Goal: Information Seeking & Learning: Find specific fact

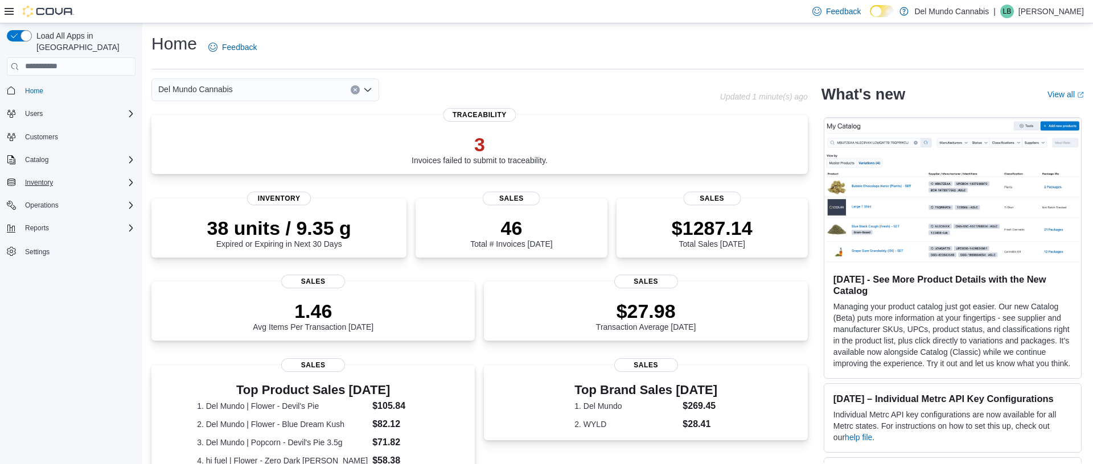
click at [64, 178] on button "Inventory" at bounding box center [71, 183] width 138 height 16
click at [64, 176] on div "Inventory" at bounding box center [77, 183] width 115 height 14
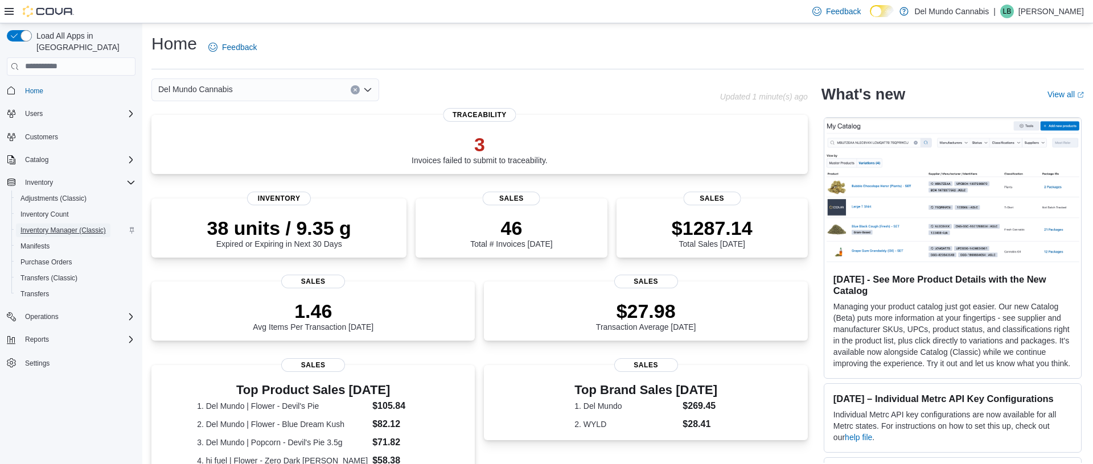
click at [58, 226] on span "Inventory Manager (Classic)" at bounding box center [62, 230] width 85 height 9
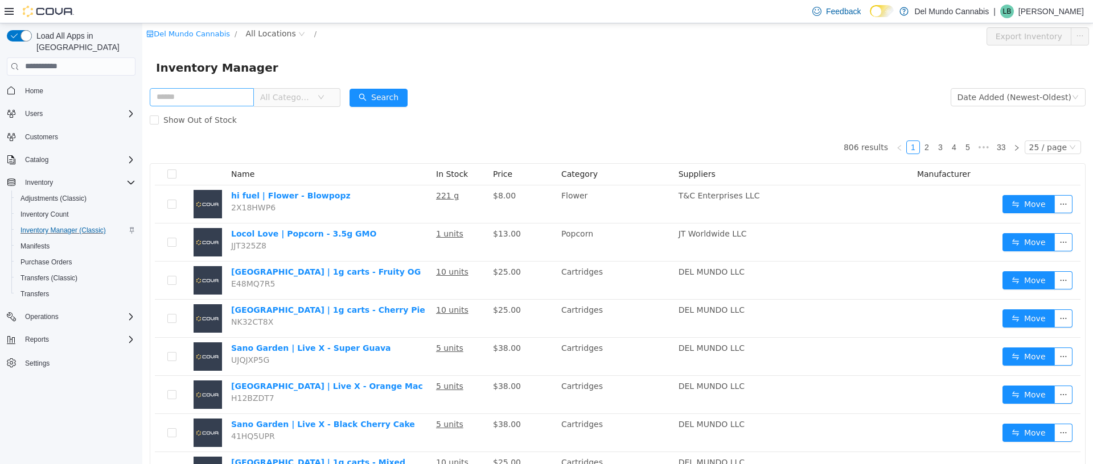
click at [222, 101] on input "text" at bounding box center [202, 97] width 104 height 18
type input "*"
type input "********"
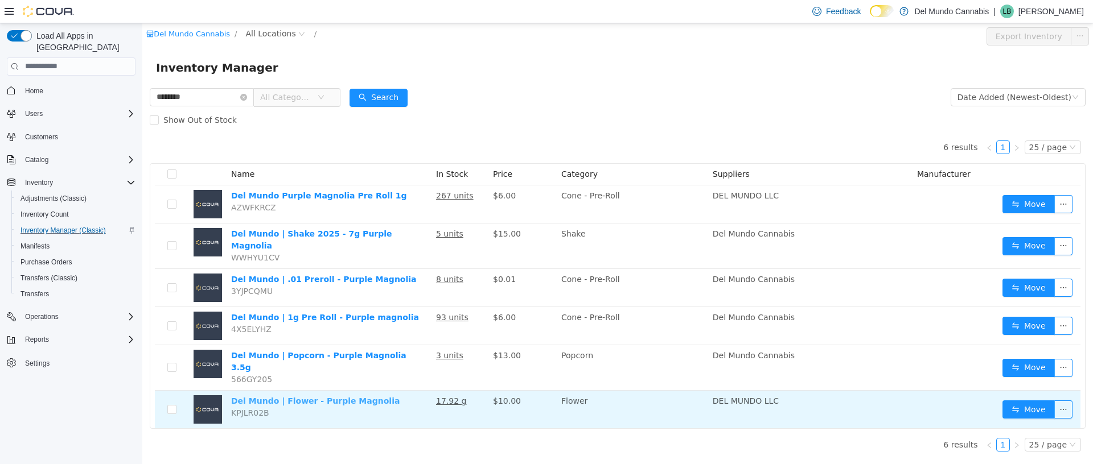
click at [349, 396] on link "Del Mundo | Flower - Purple Magnolia" at bounding box center [315, 400] width 168 height 9
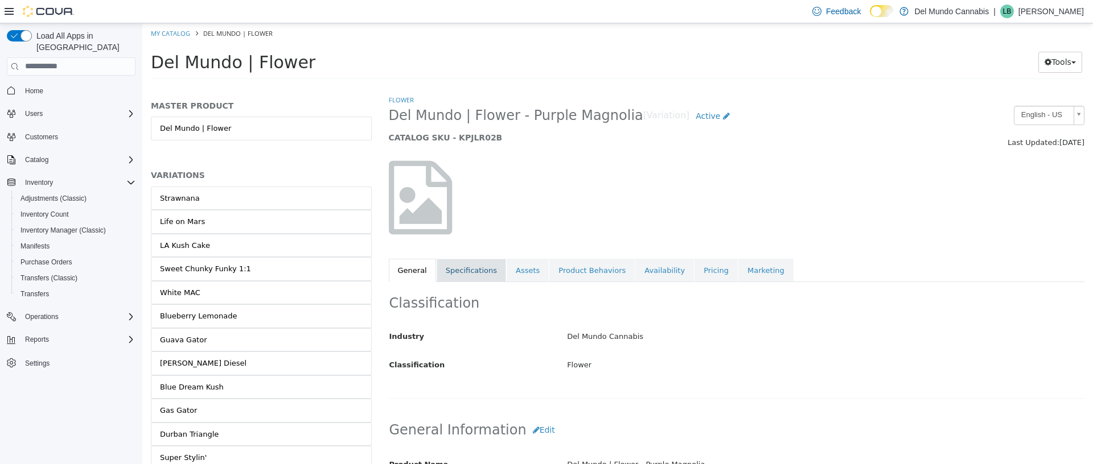
click at [484, 276] on link "Specifications" at bounding box center [471, 270] width 69 height 24
click at [183, 35] on link "My Catalog" at bounding box center [170, 32] width 39 height 9
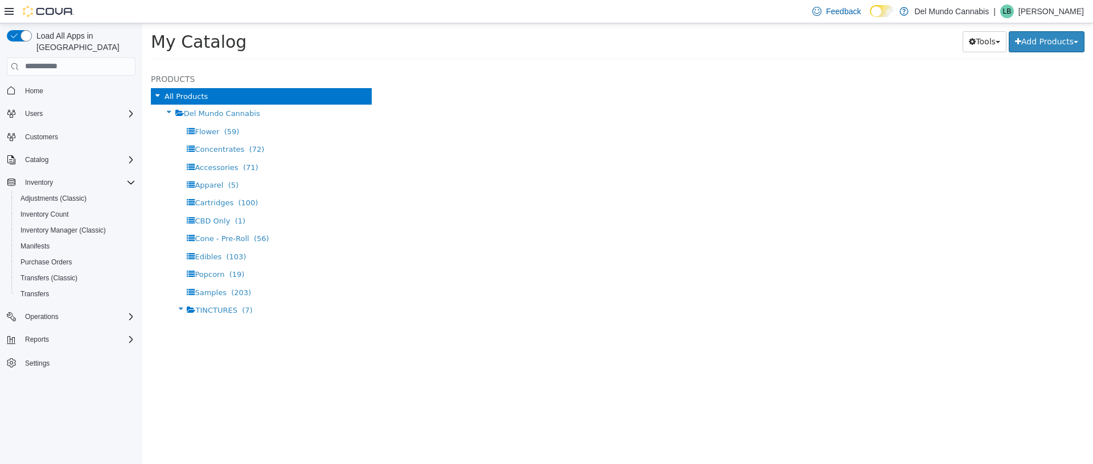
select select "**********"
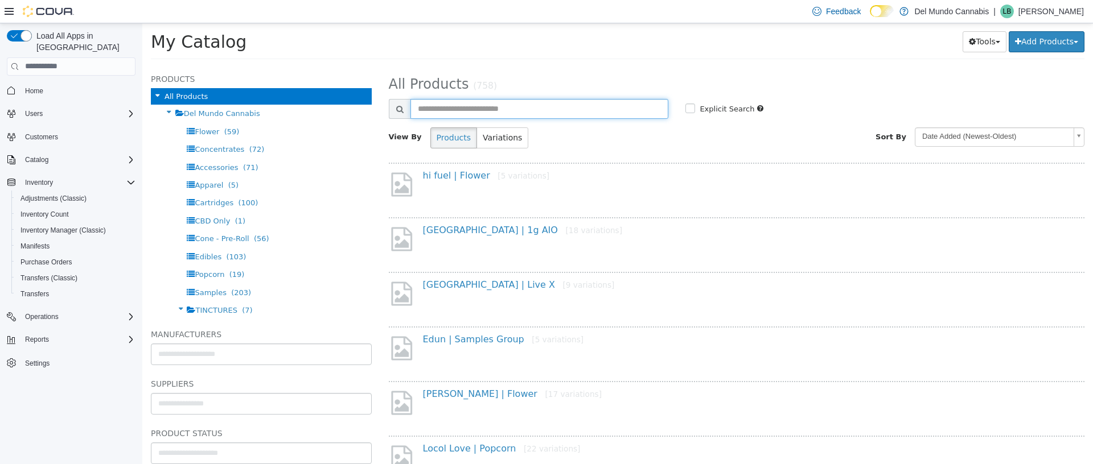
click at [555, 102] on input "text" at bounding box center [539, 108] width 258 height 20
type input "********"
select select "**********"
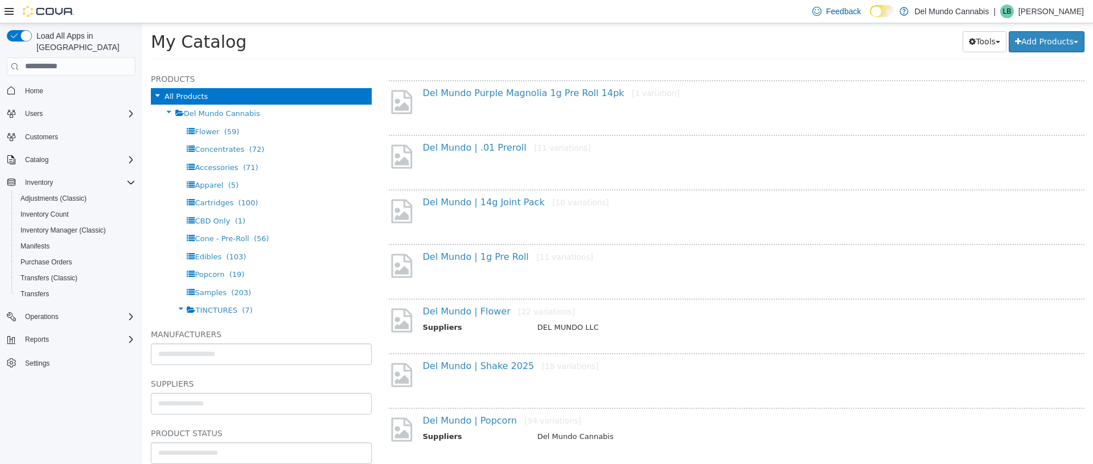
scroll to position [157, 0]
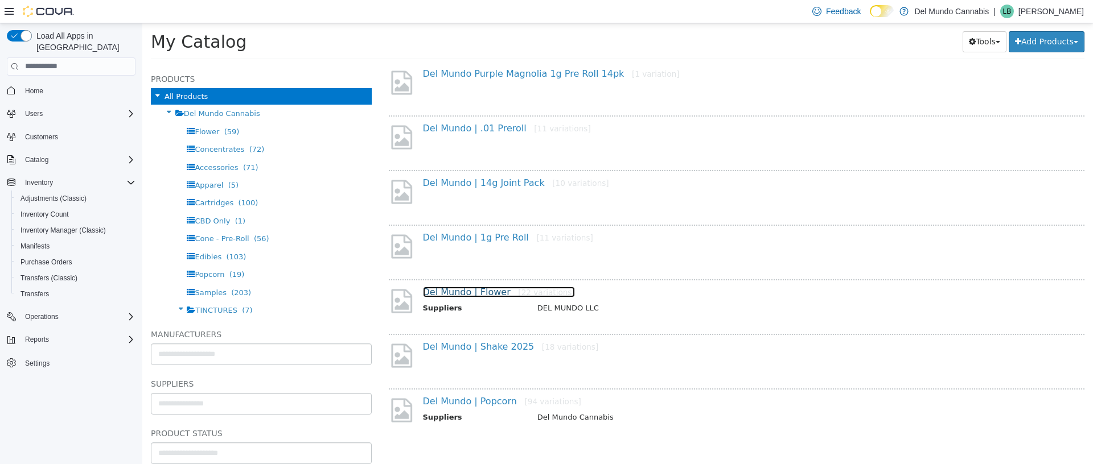
click at [478, 291] on link "Del Mundo | Flower [22 variations]" at bounding box center [499, 291] width 152 height 11
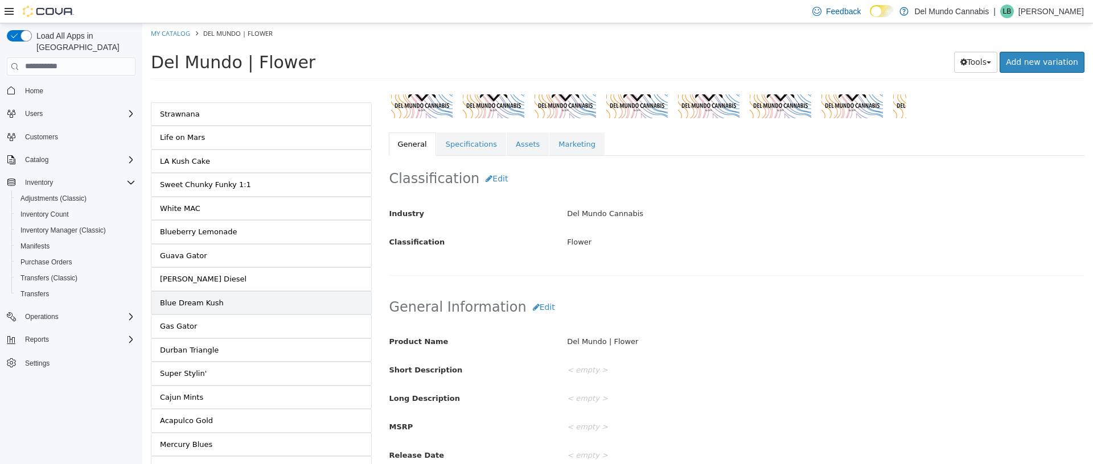
scroll to position [118, 0]
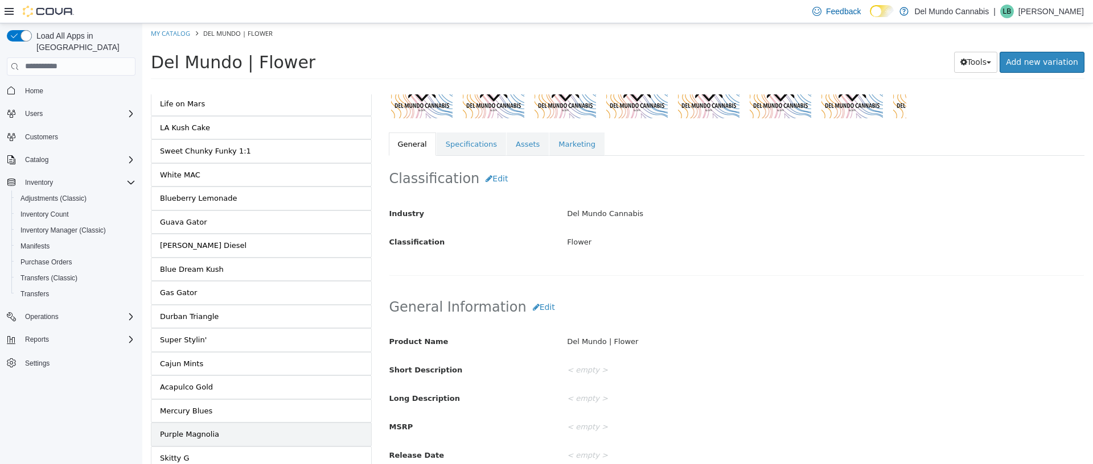
click at [232, 435] on link "Purple Magnolia" at bounding box center [261, 434] width 221 height 24
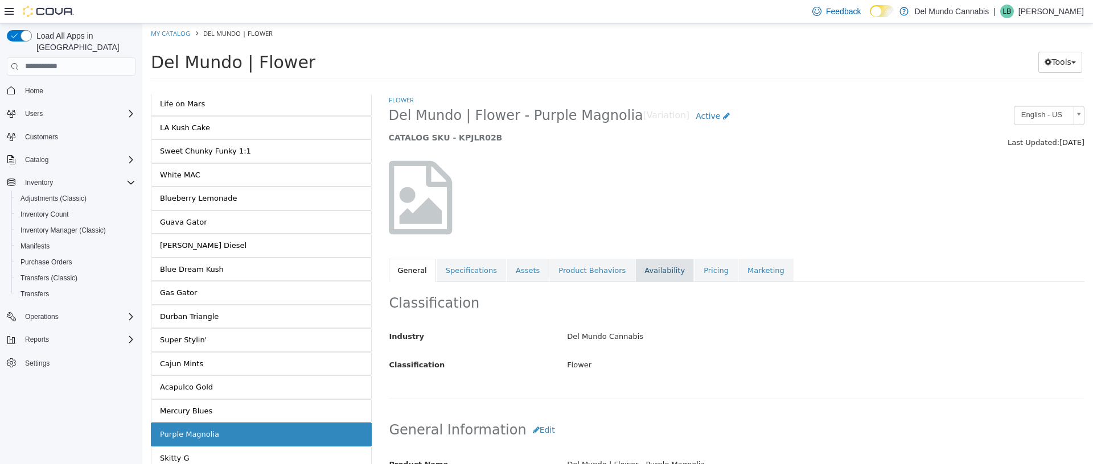
click at [649, 269] on link "Availability" at bounding box center [664, 270] width 59 height 24
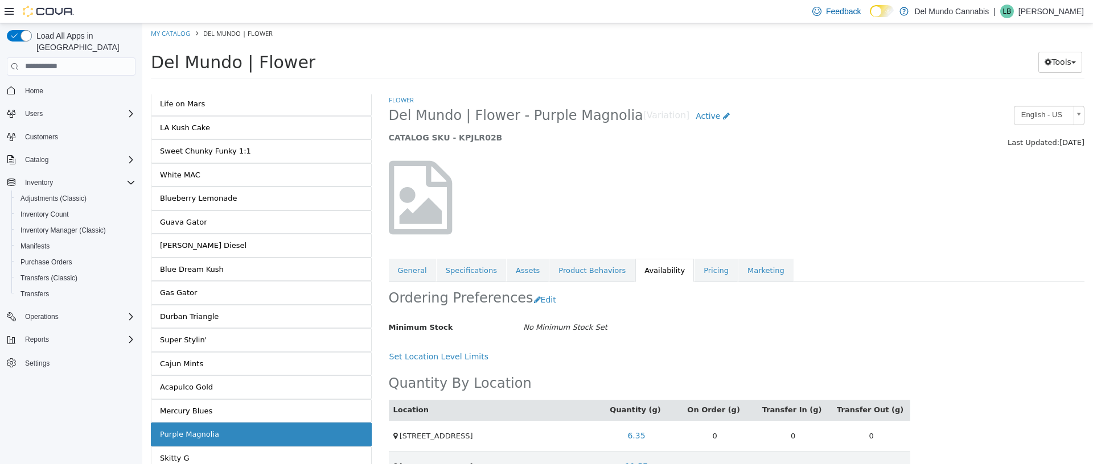
scroll to position [30, 0]
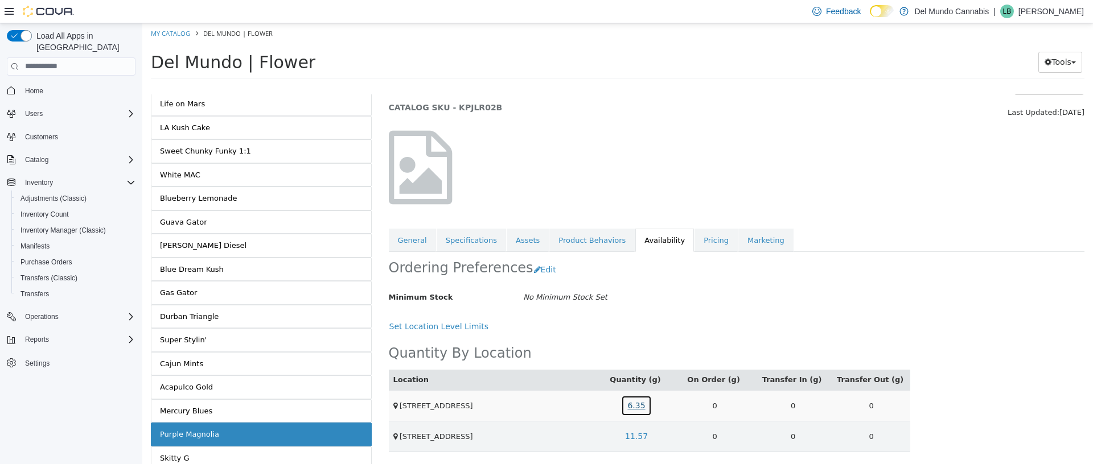
click at [644, 408] on link "6.35" at bounding box center [636, 405] width 30 height 21
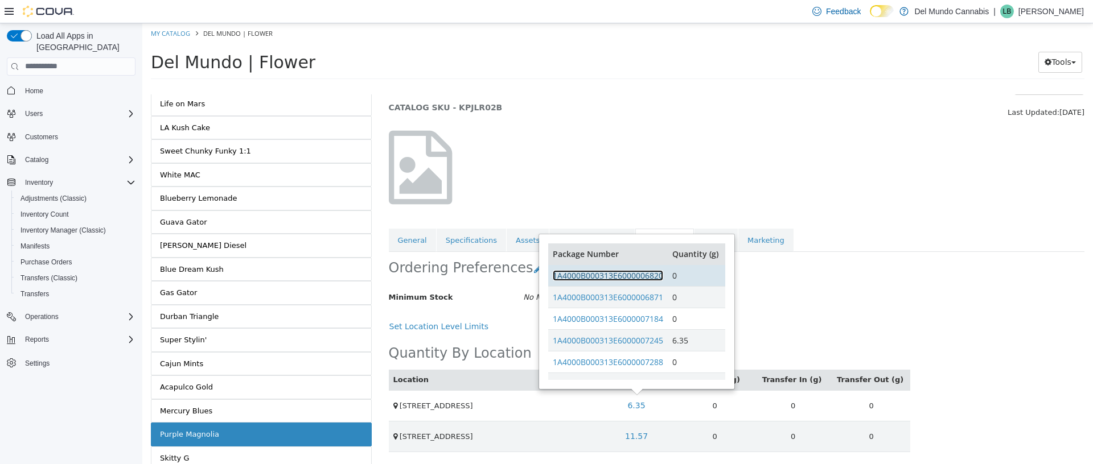
click at [644, 279] on link "1A4000B000313E6000006820" at bounding box center [608, 275] width 110 height 11
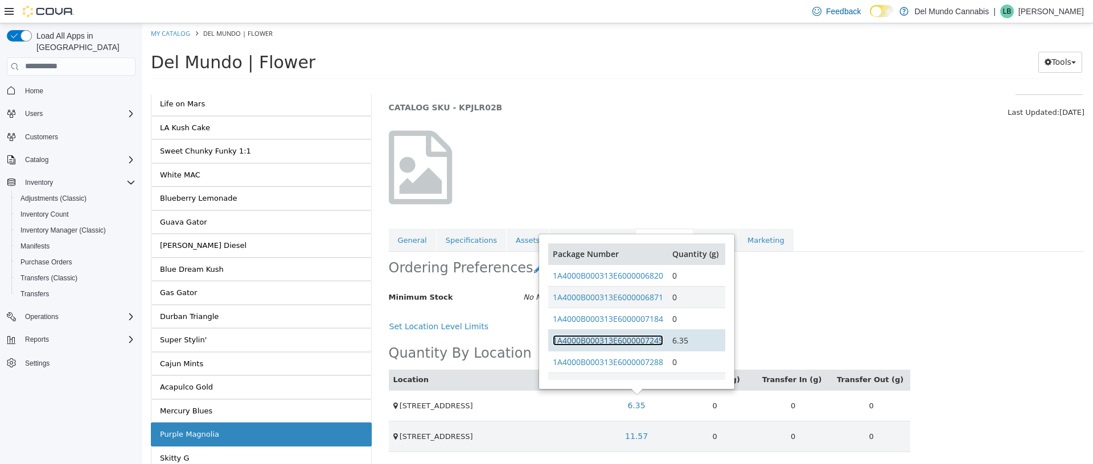
click at [644, 340] on link "1A4000B000313E6000007245" at bounding box center [608, 340] width 110 height 11
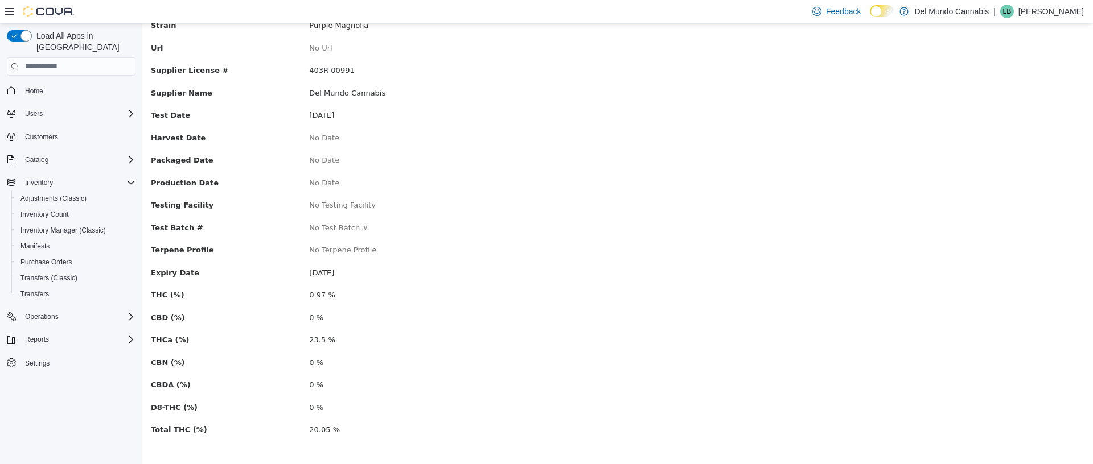
scroll to position [162, 0]
